Goal: Find specific page/section: Find specific page/section

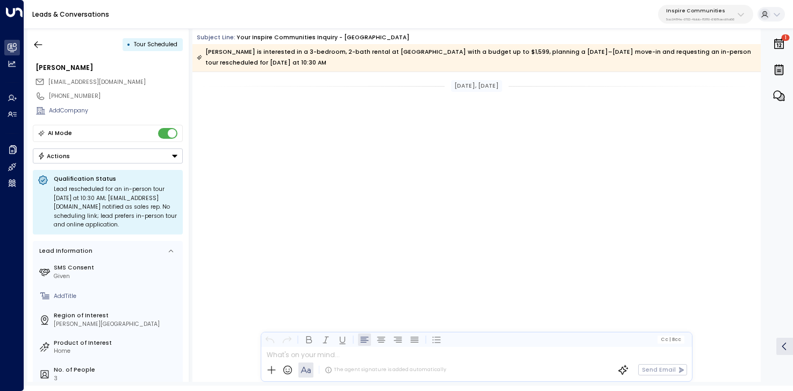
scroll to position [2848, 0]
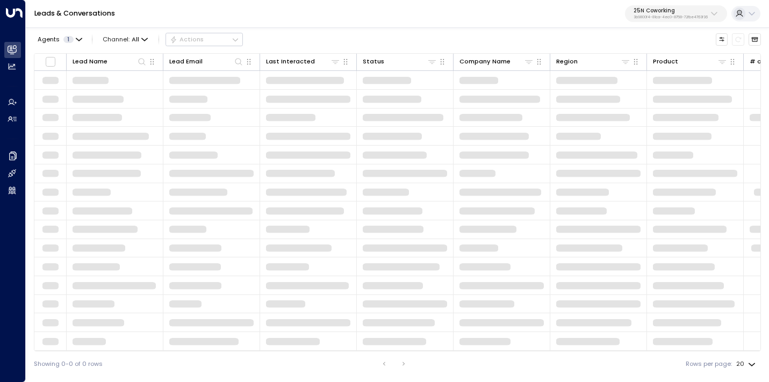
click at [688, 18] on p "3b9800f4-81ca-4ec0-8758-72fbe4763f36" at bounding box center [671, 17] width 74 height 4
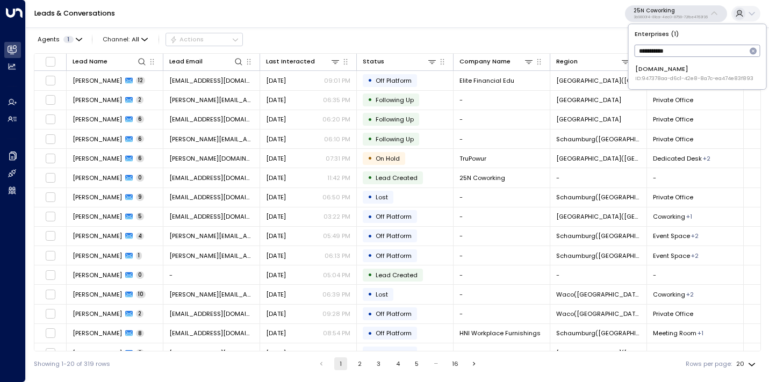
type input "**********"
click at [676, 73] on div "[DOMAIN_NAME] ID: 947378aa-d6c1-42e8-8a7c-ea474e83f893" at bounding box center [695, 74] width 118 height 18
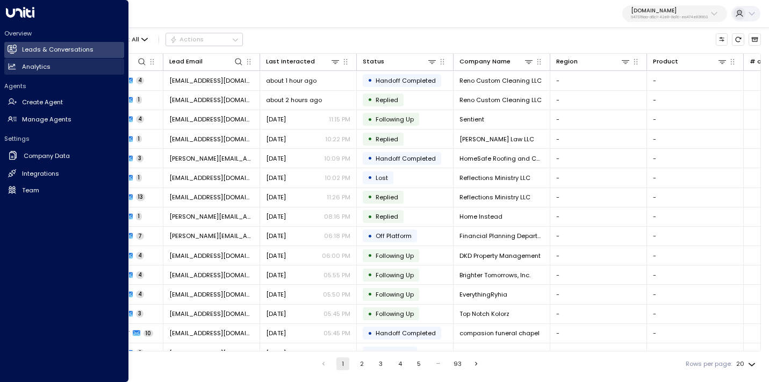
click at [23, 69] on h2 "Analytics" at bounding box center [36, 66] width 28 height 9
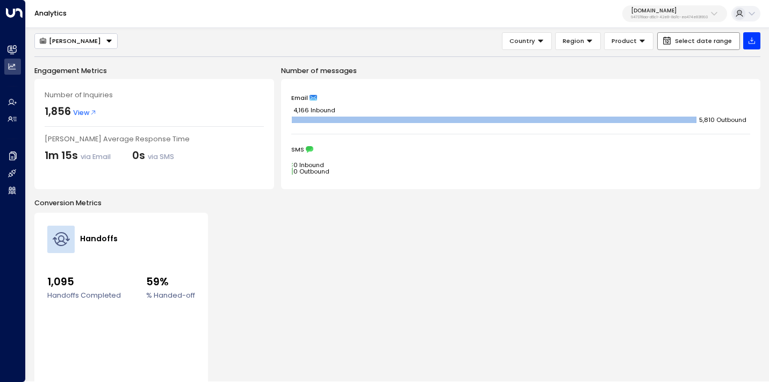
click at [678, 37] on button "Select date range" at bounding box center [699, 41] width 83 height 18
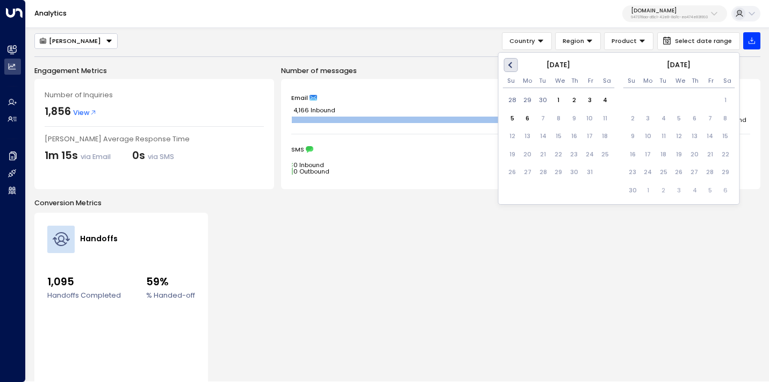
click at [510, 68] on button "Previous Month" at bounding box center [511, 65] width 14 height 14
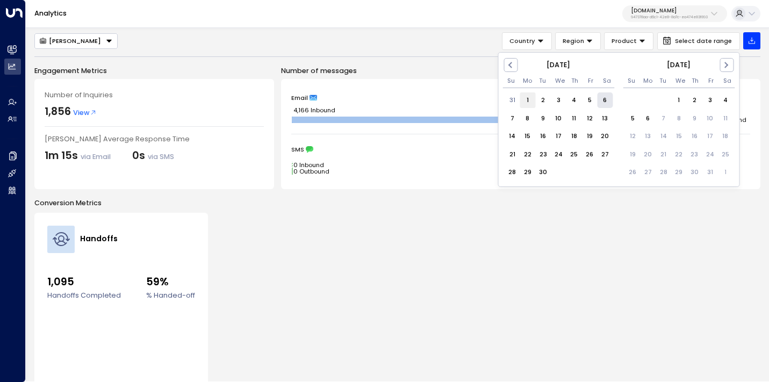
click at [531, 102] on div "1" at bounding box center [528, 100] width 16 height 16
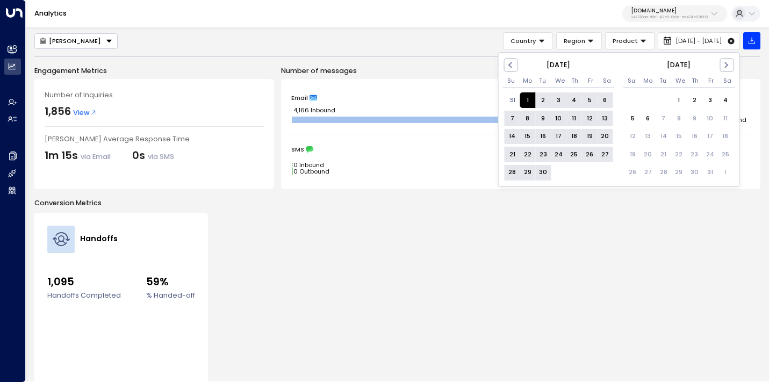
click at [549, 173] on div "30" at bounding box center [544, 173] width 16 height 16
